Goal: Information Seeking & Learning: Understand process/instructions

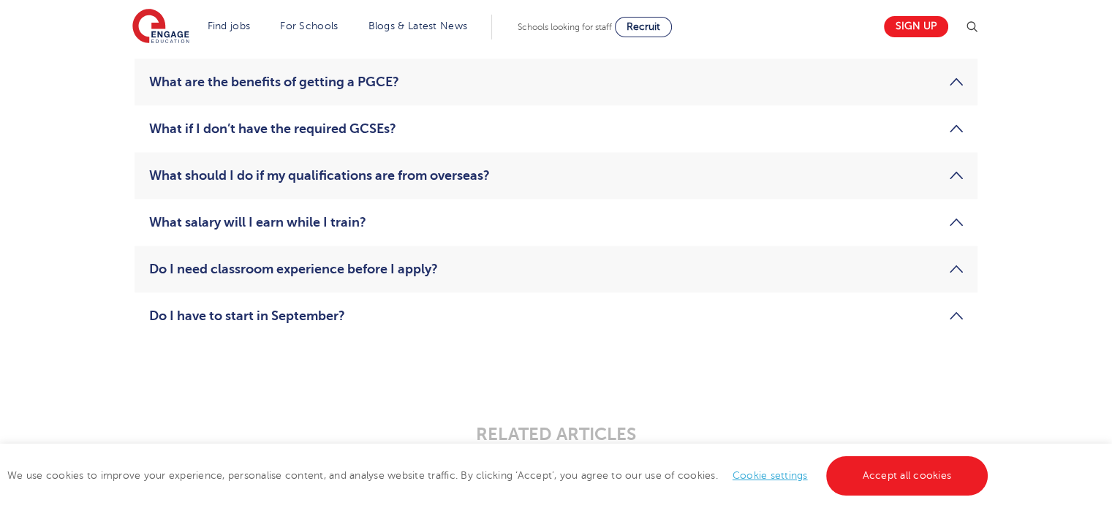
scroll to position [2171, 0]
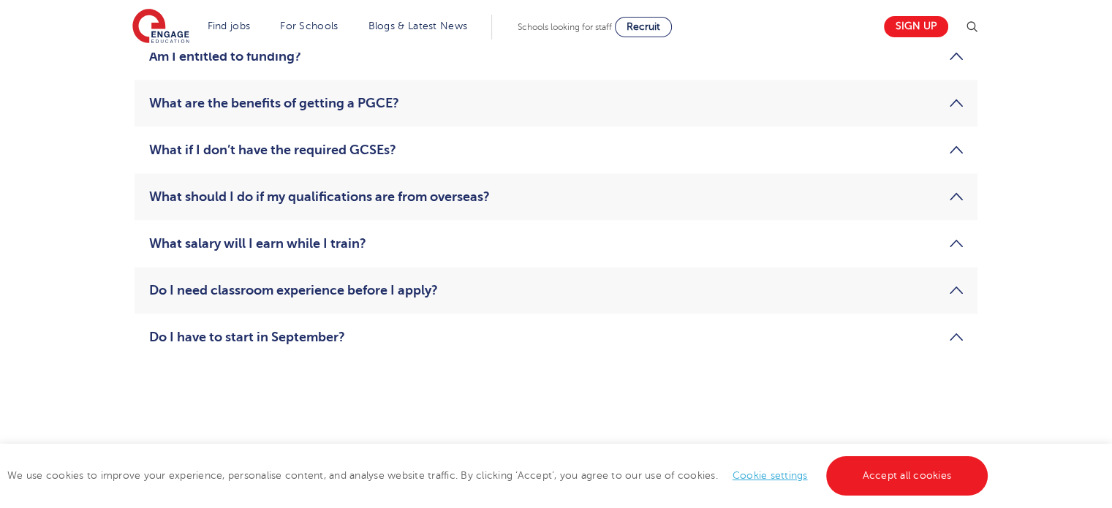
scroll to position [2223, 0]
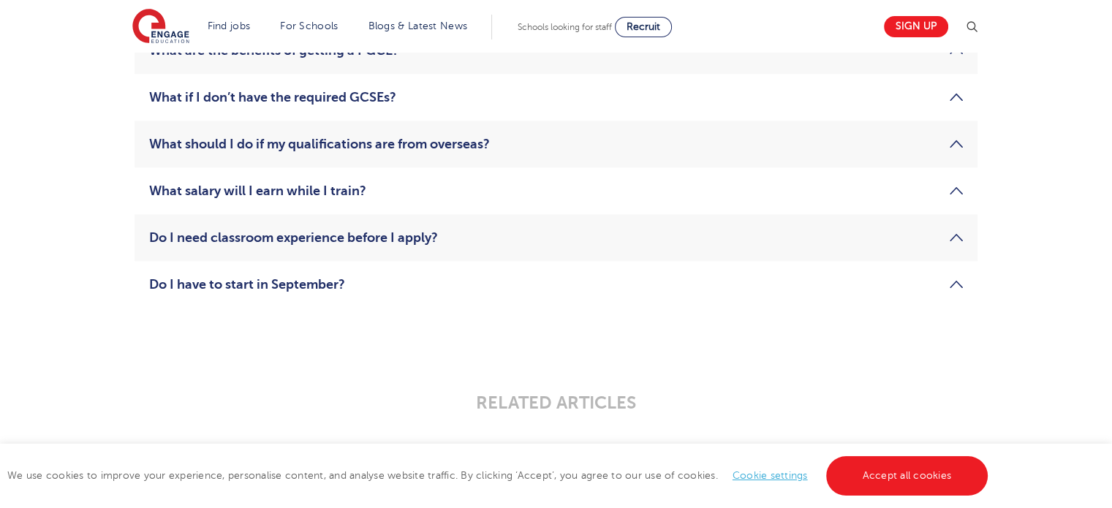
click at [516, 12] on link "Am I entitled to funding?" at bounding box center [556, 4] width 814 height 18
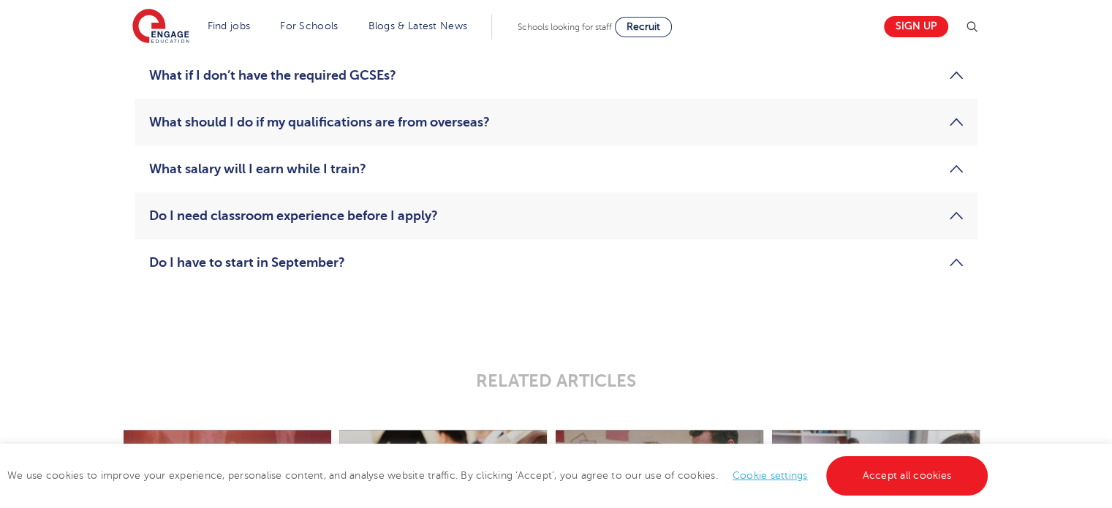
scroll to position [2277, 0]
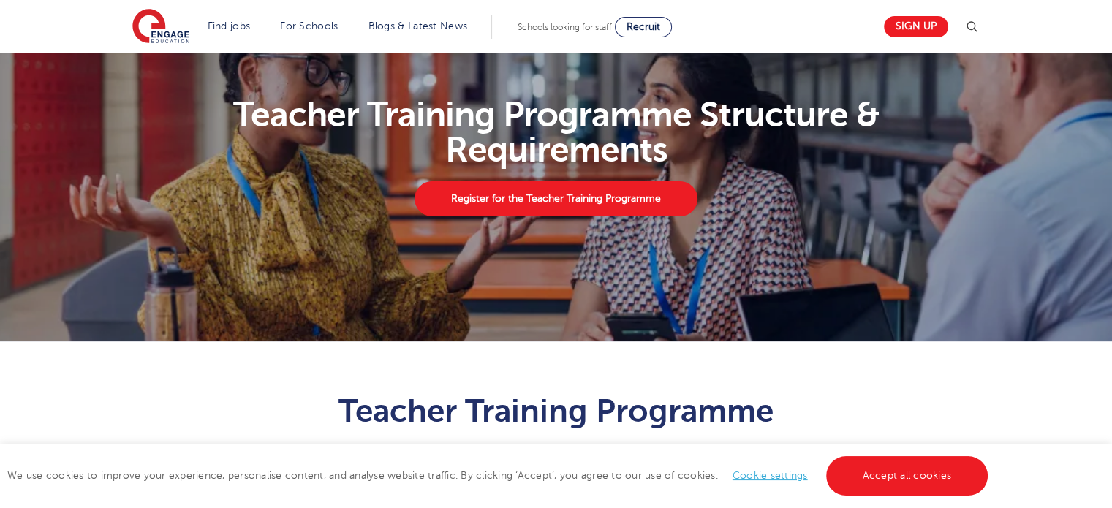
scroll to position [34, 0]
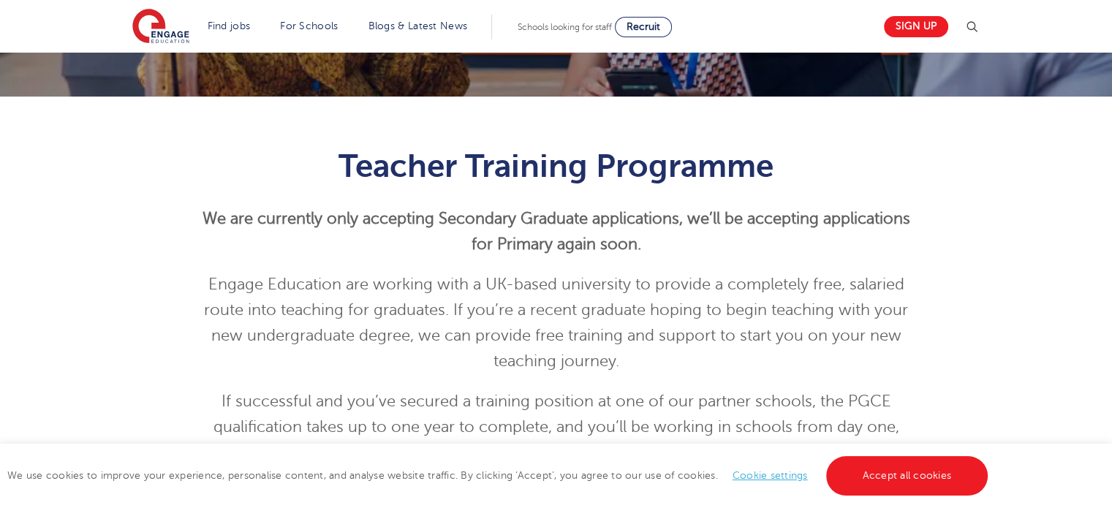
scroll to position [317, 0]
